Goal: Use online tool/utility

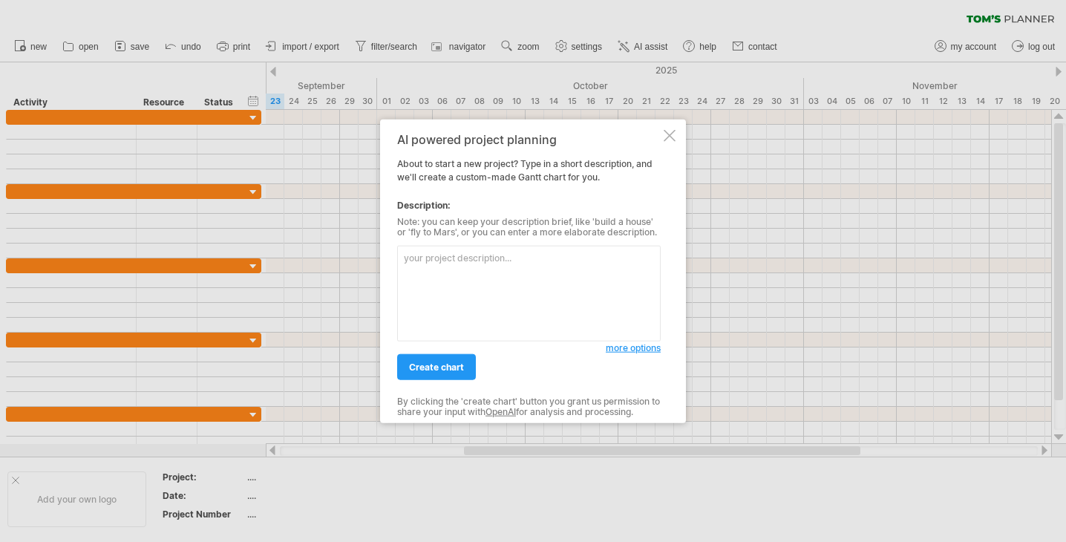
click at [442, 281] on textarea at bounding box center [528, 294] width 263 height 96
paste textarea "annual vaccination drive for my employees"
click at [404, 258] on textarea "annual vaccination drive for my employees" at bounding box center [528, 294] width 263 height 96
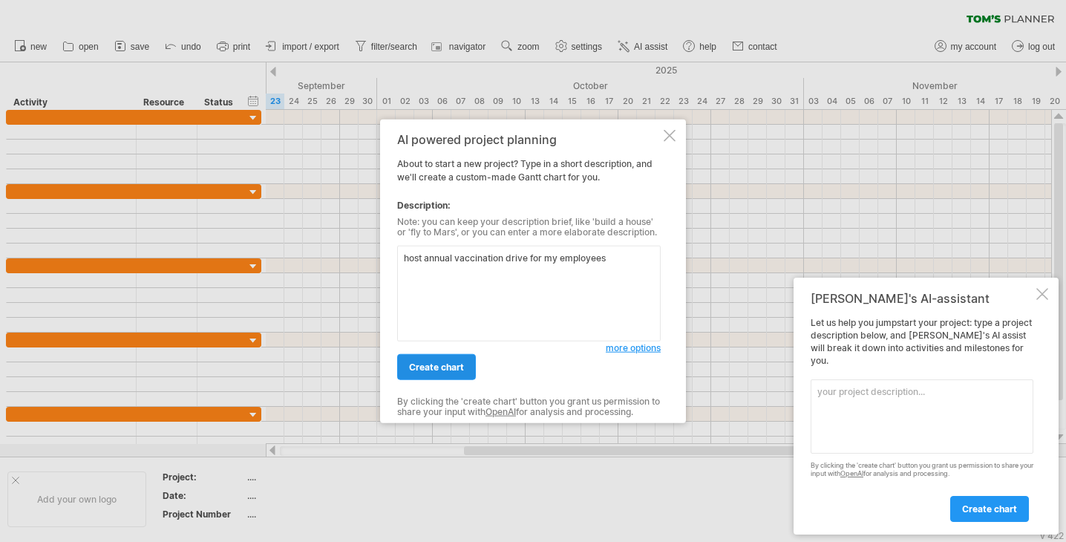
type textarea "host annual vaccination drive for my employees"
click at [448, 368] on span "create chart" at bounding box center [436, 366] width 55 height 11
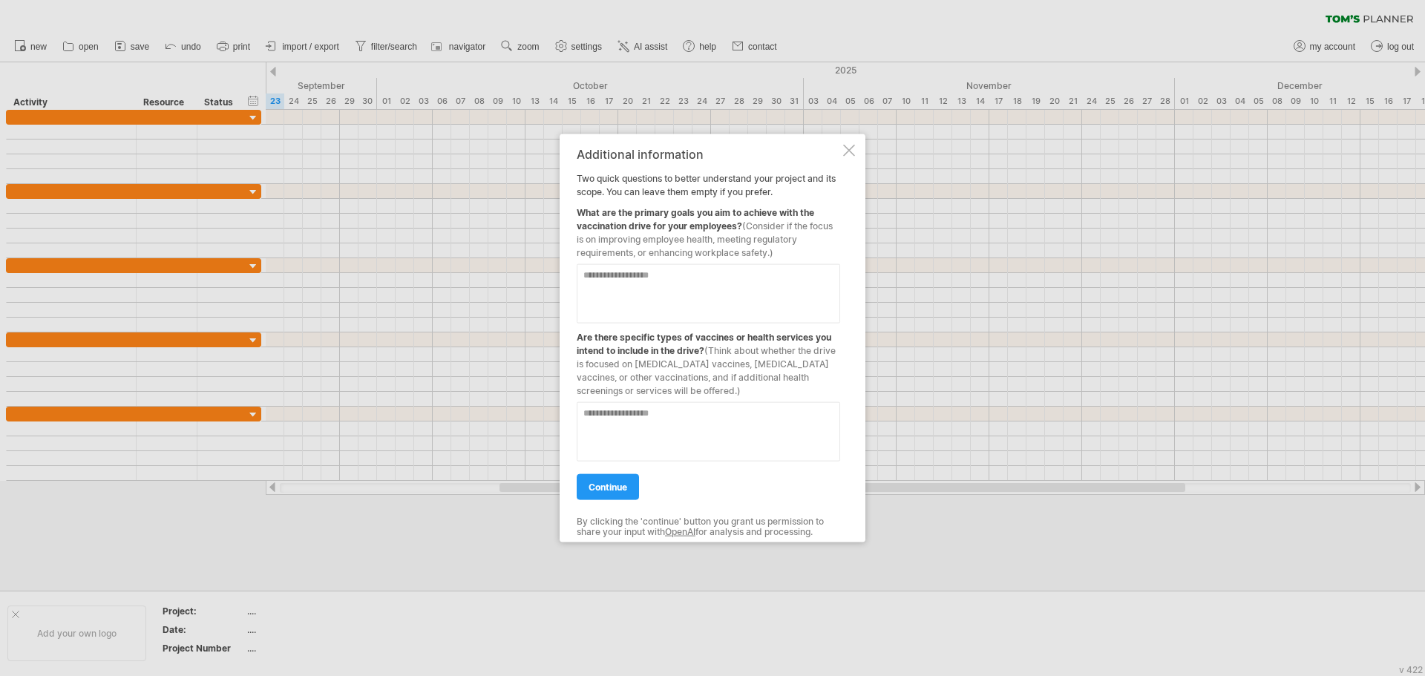
drag, startPoint x: 578, startPoint y: 215, endPoint x: 714, endPoint y: 218, distance: 135.8
click at [714, 218] on div "What are the primary goals you aim to achieve with the vaccination drive for yo…" at bounding box center [708, 228] width 263 height 61
click at [707, 278] on textarea at bounding box center [708, 292] width 263 height 59
type textarea "**********"
click at [686, 427] on textarea at bounding box center [708, 430] width 263 height 59
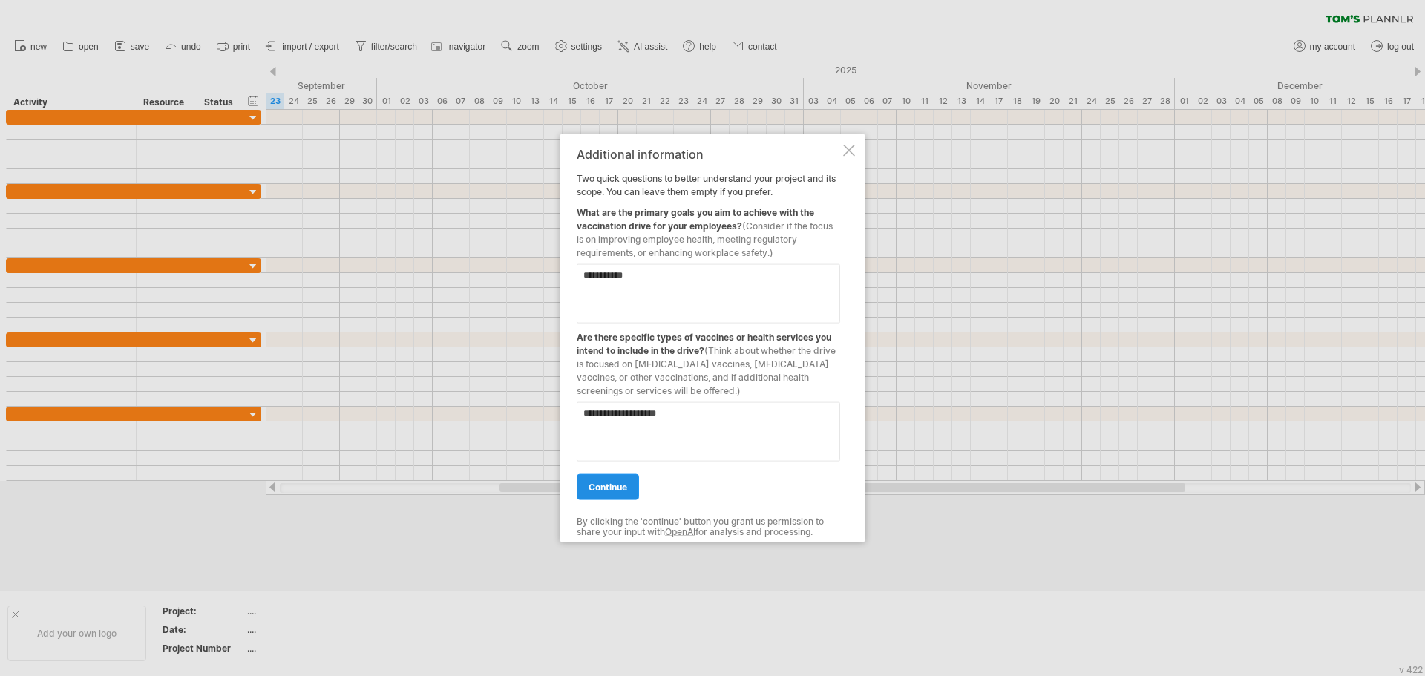
type textarea "**********"
click at [629, 479] on link "continue" at bounding box center [608, 486] width 62 height 26
